Goal: Task Accomplishment & Management: Complete application form

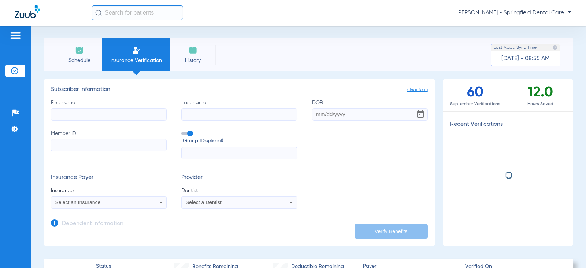
click at [83, 106] on label "First name" at bounding box center [109, 110] width 116 height 22
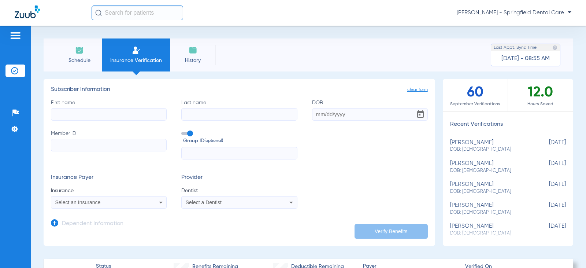
click at [78, 114] on input "First name" at bounding box center [109, 114] width 116 height 12
type input "[PERSON_NAME]"
type input "[DATE]"
drag, startPoint x: 87, startPoint y: 150, endPoint x: 82, endPoint y: 149, distance: 5.2
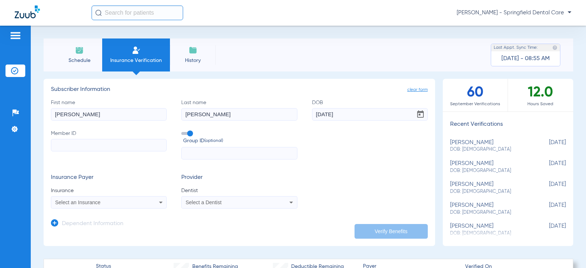
click at [86, 150] on input "Member ID" at bounding box center [109, 145] width 116 height 12
click at [135, 144] on input "Member ID Required" at bounding box center [109, 145] width 116 height 12
paste input "847076780"
type input "847076780"
click at [190, 133] on span at bounding box center [186, 133] width 11 height 3
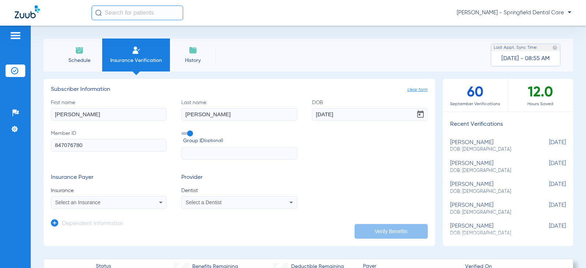
click at [183, 131] on input "Group ID (optional)" at bounding box center [183, 131] width 0 height 0
click at [184, 132] on span at bounding box center [186, 133] width 11 height 3
click at [183, 131] on input "Group ID (optional)" at bounding box center [183, 131] width 0 height 0
click at [191, 152] on input "text" at bounding box center [239, 153] width 116 height 12
type input "4231"
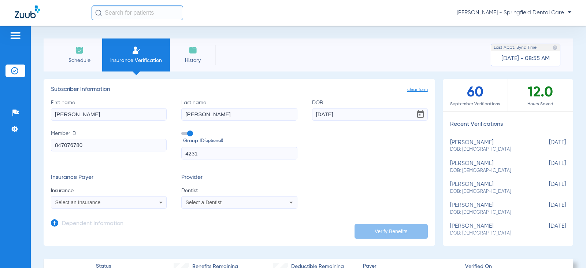
click at [256, 178] on h3 "Provider" at bounding box center [239, 177] width 116 height 7
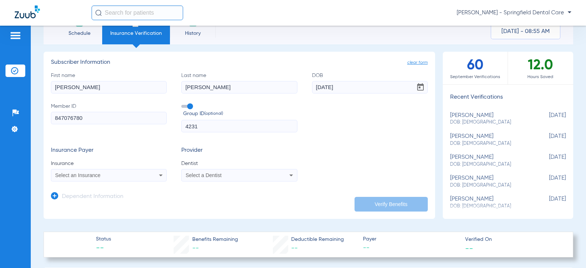
scroll to position [110, 0]
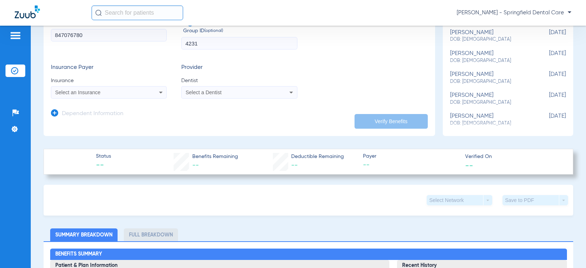
click at [132, 94] on div "Select an Insurance" at bounding box center [98, 92] width 86 height 5
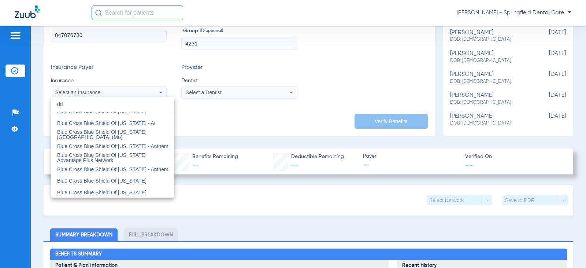
scroll to position [0, 0]
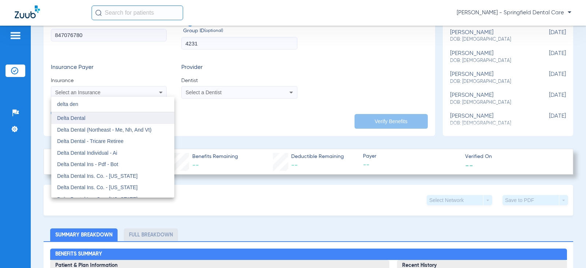
type input "delta den"
click at [104, 120] on mat-option "Delta Dental" at bounding box center [112, 118] width 123 height 12
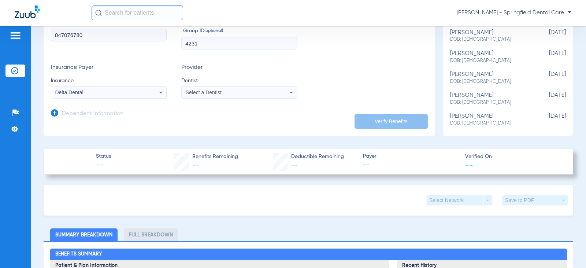
click at [220, 85] on app-form-autocomplete "Dentist Select a Dentist" at bounding box center [239, 88] width 116 height 22
click at [218, 92] on span "Select a Dentist" at bounding box center [204, 92] width 36 height 6
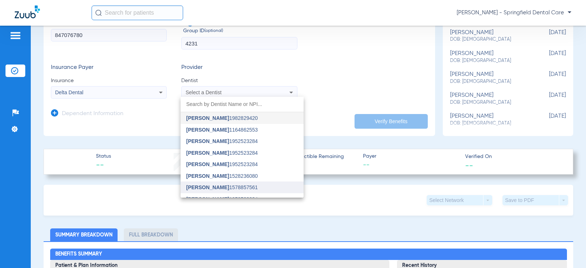
click at [217, 185] on span "[PERSON_NAME] 1578857561" at bounding box center [221, 186] width 71 height 5
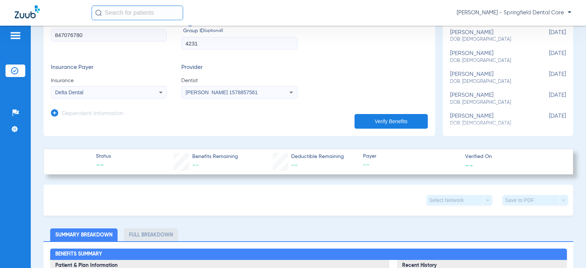
click at [387, 118] on button "Verify Benefits" at bounding box center [390, 121] width 73 height 15
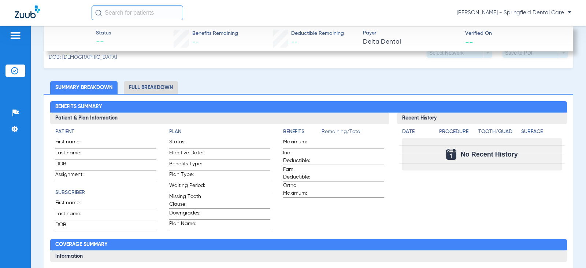
scroll to position [295, 0]
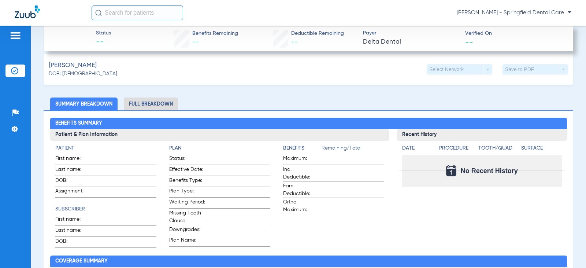
click at [149, 105] on li "Full Breakdown" at bounding box center [151, 103] width 54 height 13
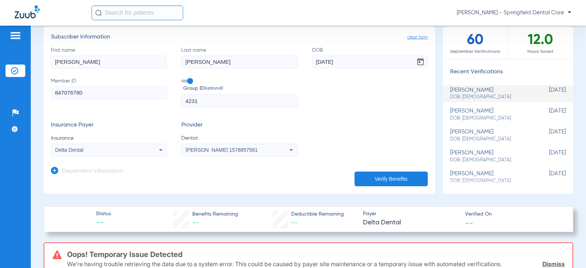
scroll to position [0, 0]
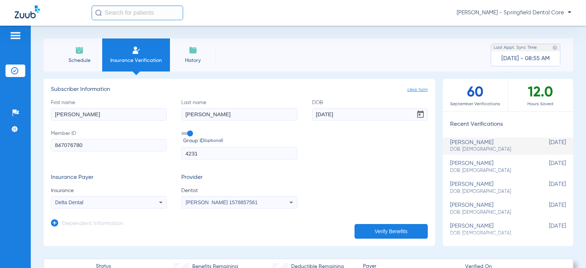
click at [376, 235] on button "Verify Benefits" at bounding box center [390, 231] width 73 height 15
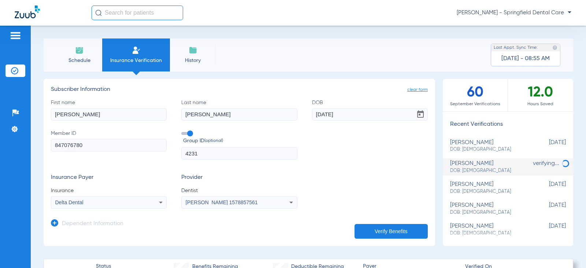
click at [336, 167] on form "First name [PERSON_NAME] Last name [PERSON_NAME] DOB [DEMOGRAPHIC_DATA] Member …" at bounding box center [239, 154] width 377 height 110
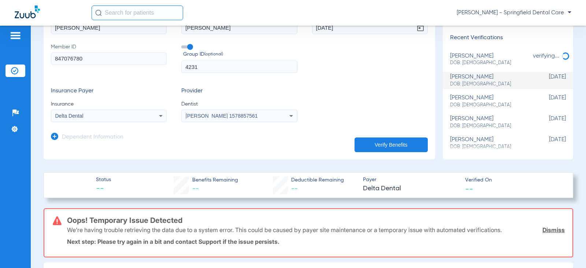
scroll to position [73, 0]
